Goal: Task Accomplishment & Management: Complete application form

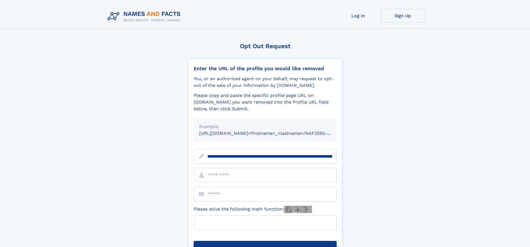
scroll to position [0, 74]
type input "**********"
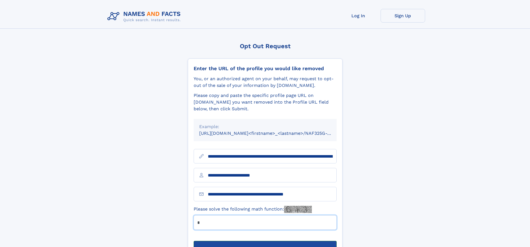
type input "*"
click at [265, 241] on button "Submit Opt Out Request" at bounding box center [265, 250] width 143 height 18
